Goal: Contribute content

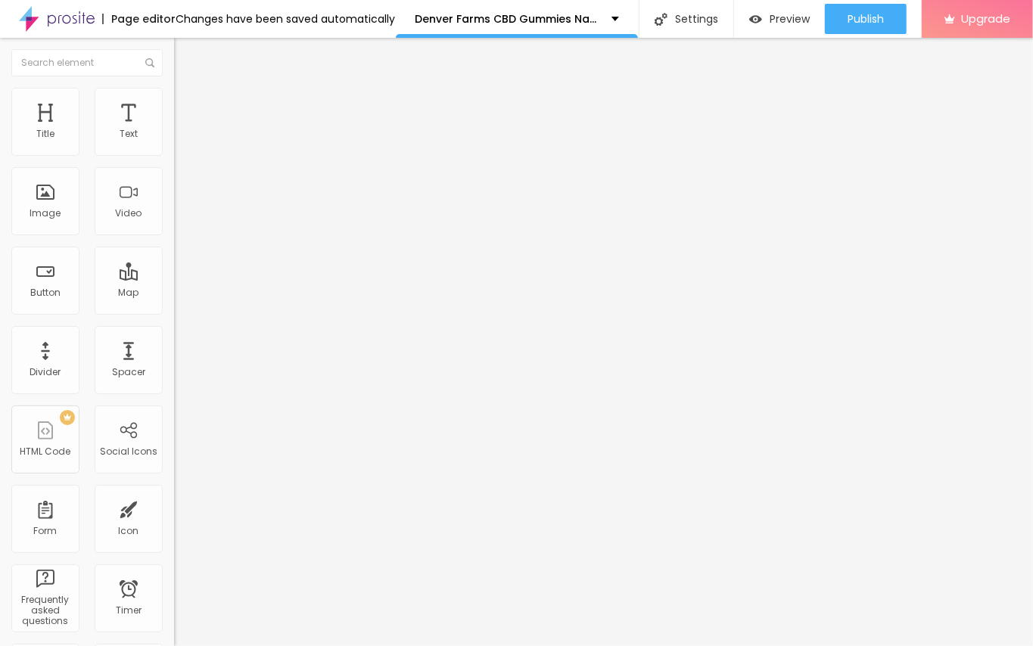
click at [174, 142] on input "entre em contato" at bounding box center [265, 134] width 182 height 15
paste input "Denver Farms CBD Gummies address a characteristic health answer for the individ…"
type input "Denver Farms CBD Gummies address a characteristic health answer for the individ…"
click at [174, 309] on input "https://" at bounding box center [265, 304] width 182 height 15
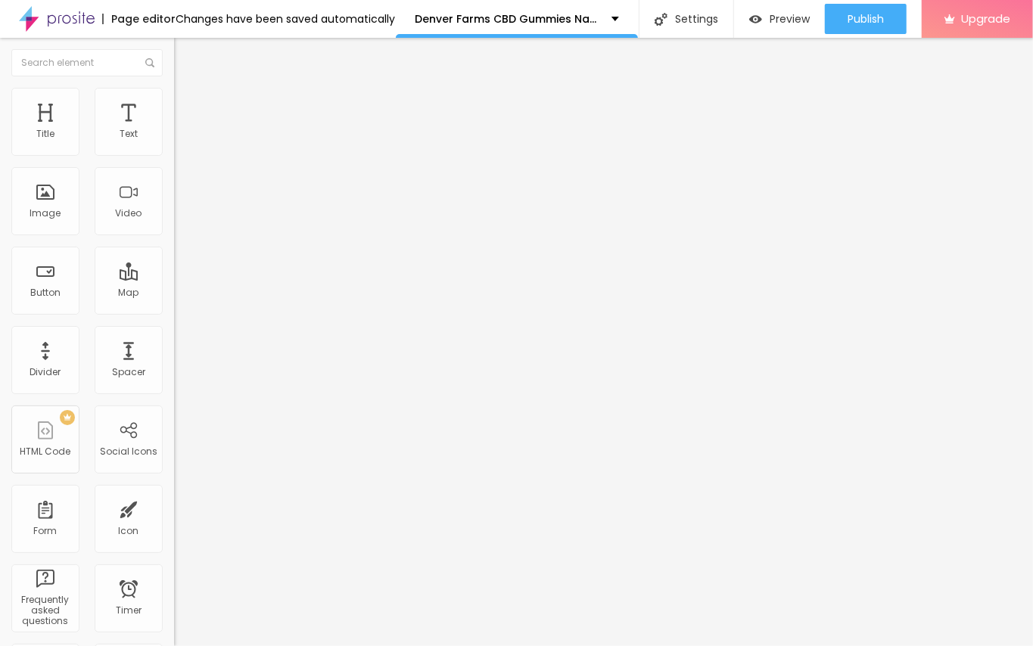
scroll to position [0, 0]
paste input "selffiter.com/denver-farms-cbd-gummies"
type input "https://selffiter.com/denver-farms-cbd-gummies"
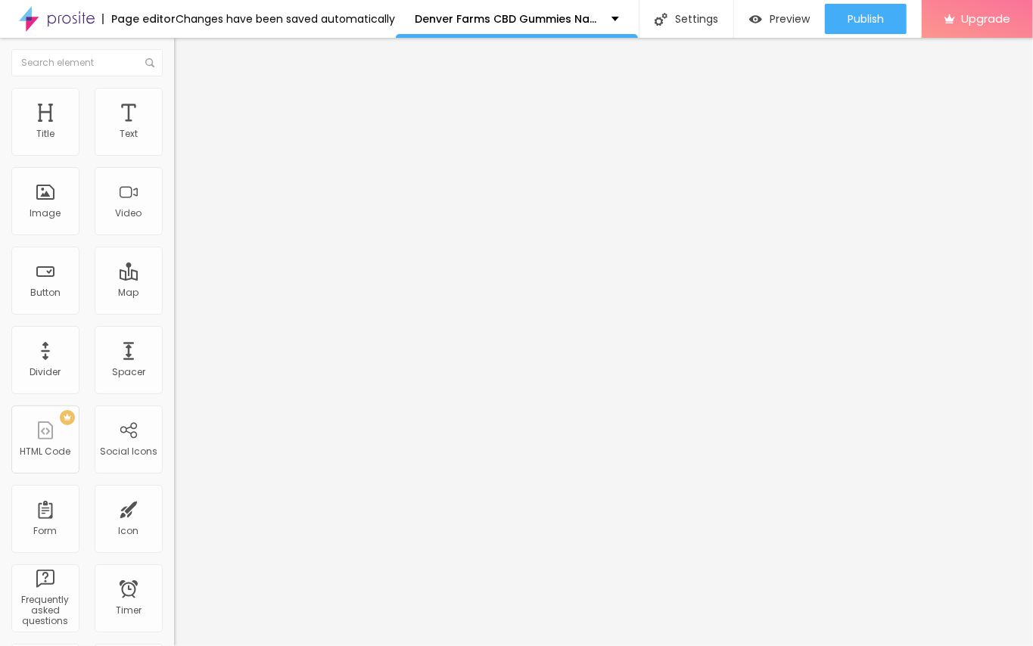
click at [174, 142] on input "Denver Farms CBD Gummies address a characteristic health answer for the individ…" at bounding box center [265, 134] width 182 height 15
paste input "👇❗❗𝐒𝐡𝐨𝐩𝐍𝐨𝐰❗❗👇"
type input "👇❗❗𝐒𝐡𝐨𝐩𝐍𝐨𝐰❗❗👇"
click at [174, 309] on input "https://selffiter.com/denver-farms-cbd-gummies" at bounding box center [265, 304] width 182 height 15
click at [174, 312] on input "https://selffiter.com/denver-farms-cbd-gummies" at bounding box center [265, 304] width 182 height 15
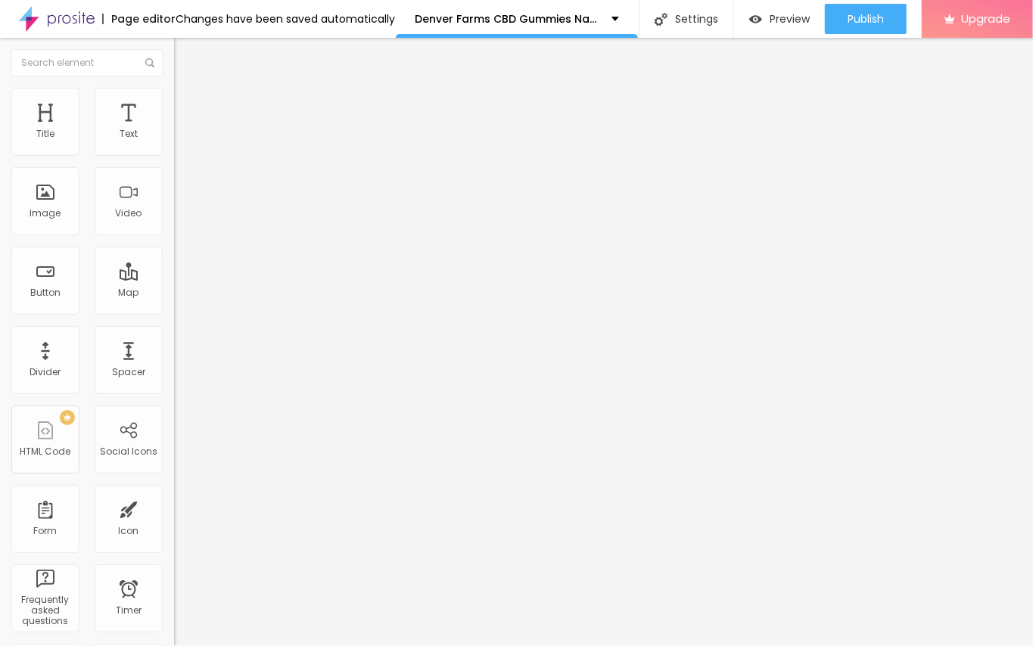
click at [255, 130] on span at bounding box center [259, 123] width 9 height 13
click at [174, 130] on span "Add image" at bounding box center [205, 123] width 62 height 13
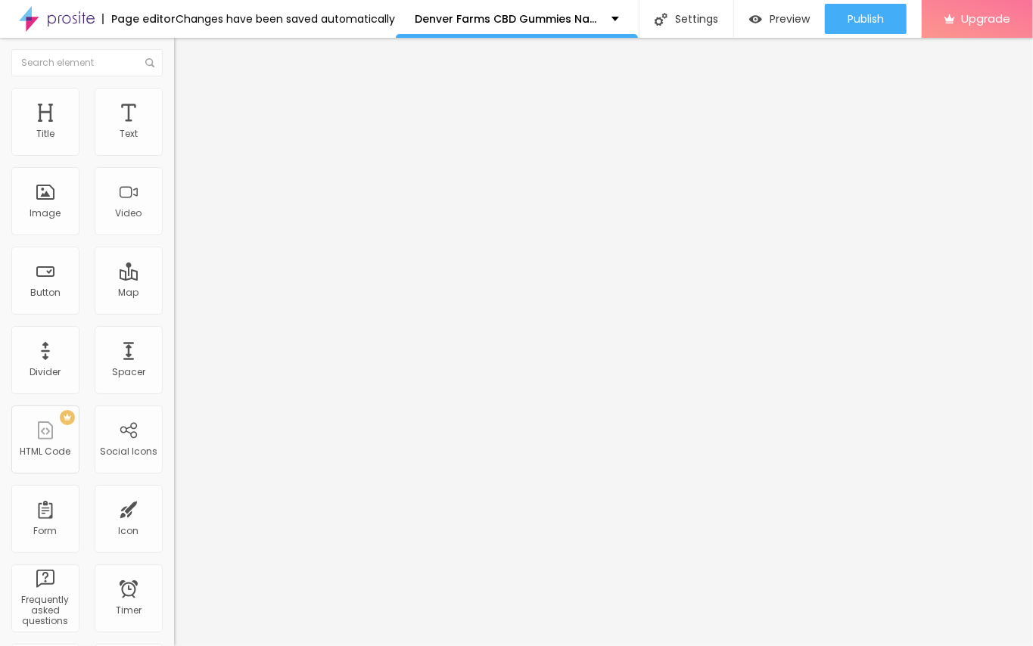
click at [174, 310] on input "https://" at bounding box center [265, 302] width 182 height 15
paste input "selffiter.com/denver-farms-cbd-gummies"
type input "https://selffiter.com/denver-farms-cbd-gummies"
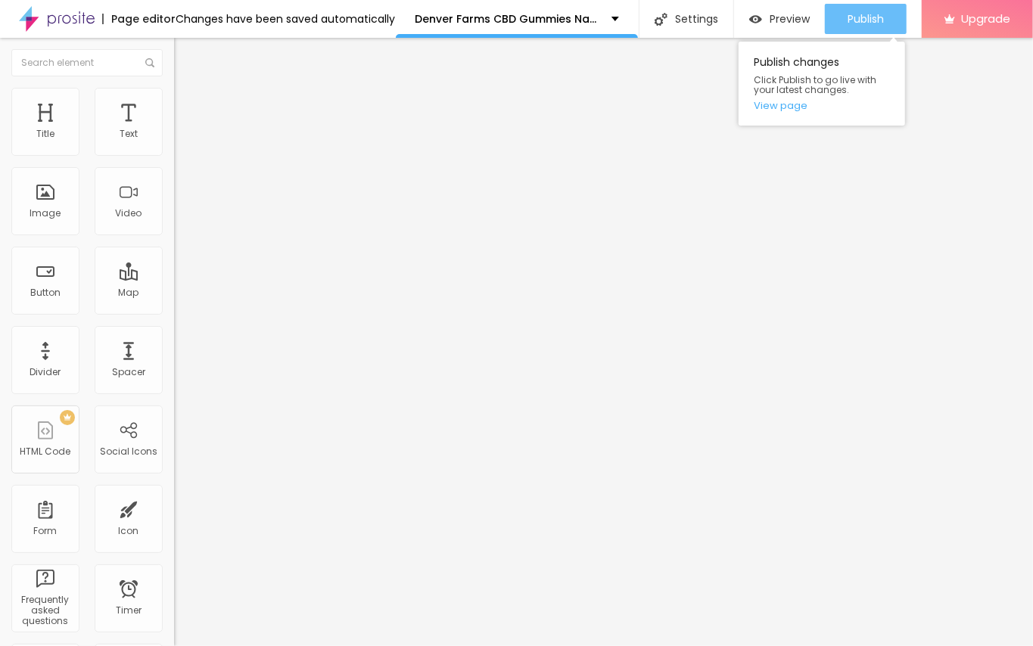
click at [867, 23] on span "Publish" at bounding box center [866, 19] width 36 height 12
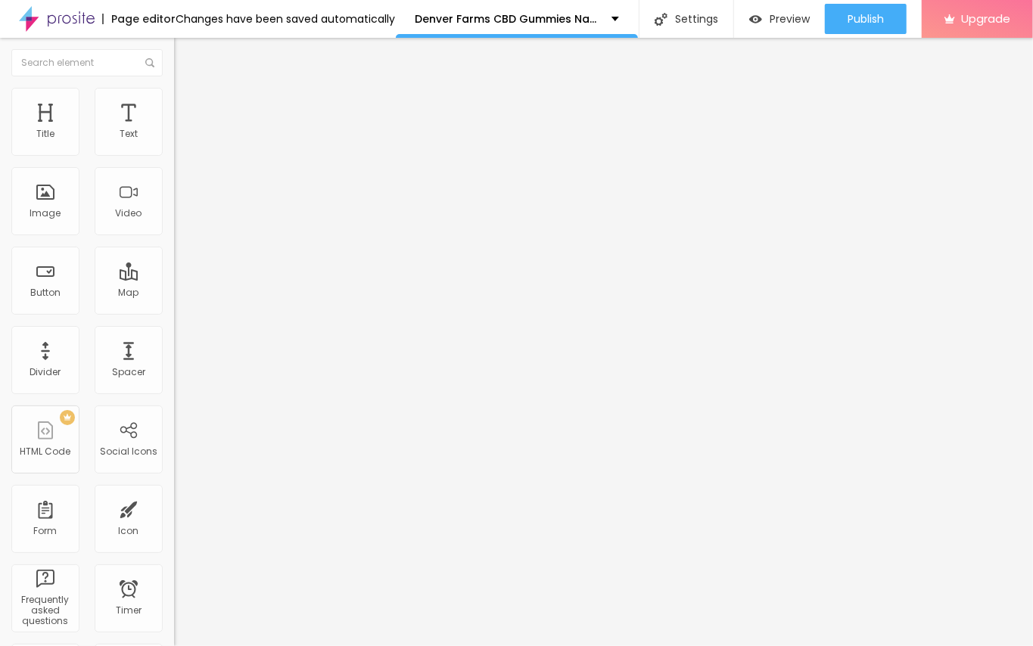
click at [73, 19] on img at bounding box center [57, 19] width 76 height 38
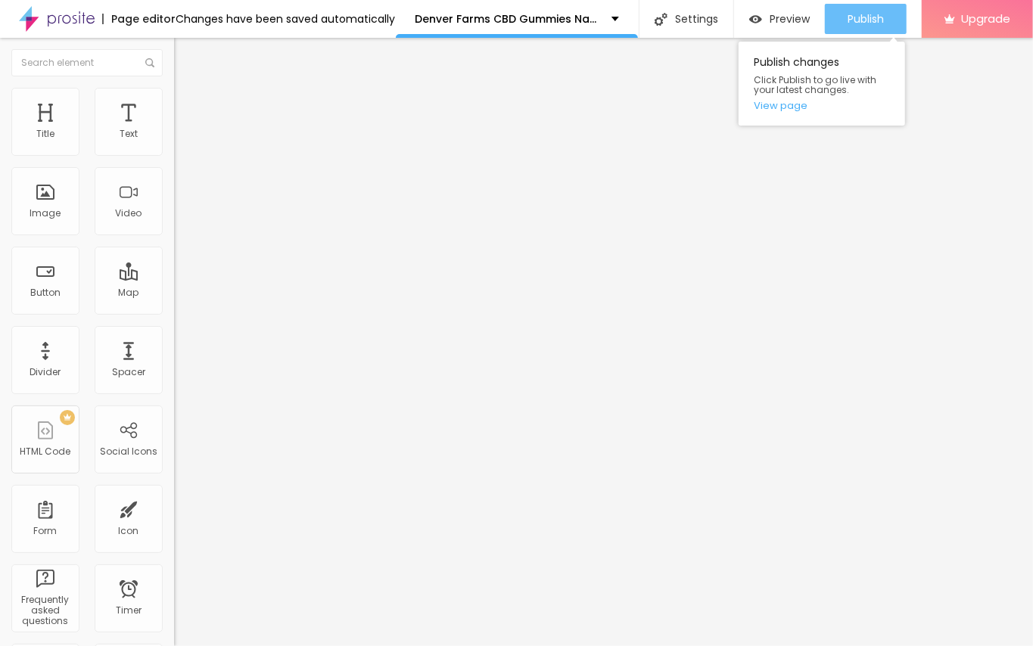
click at [869, 29] on div "Publish" at bounding box center [866, 19] width 36 height 30
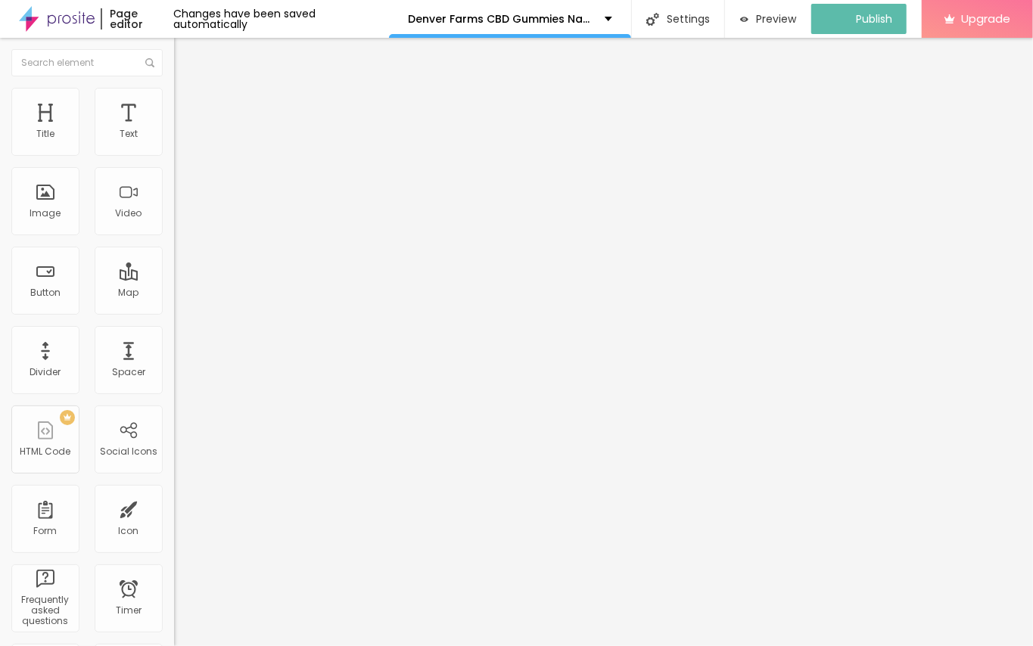
click at [76, 15] on img at bounding box center [57, 19] width 76 height 38
